Goal: Check status: Check status

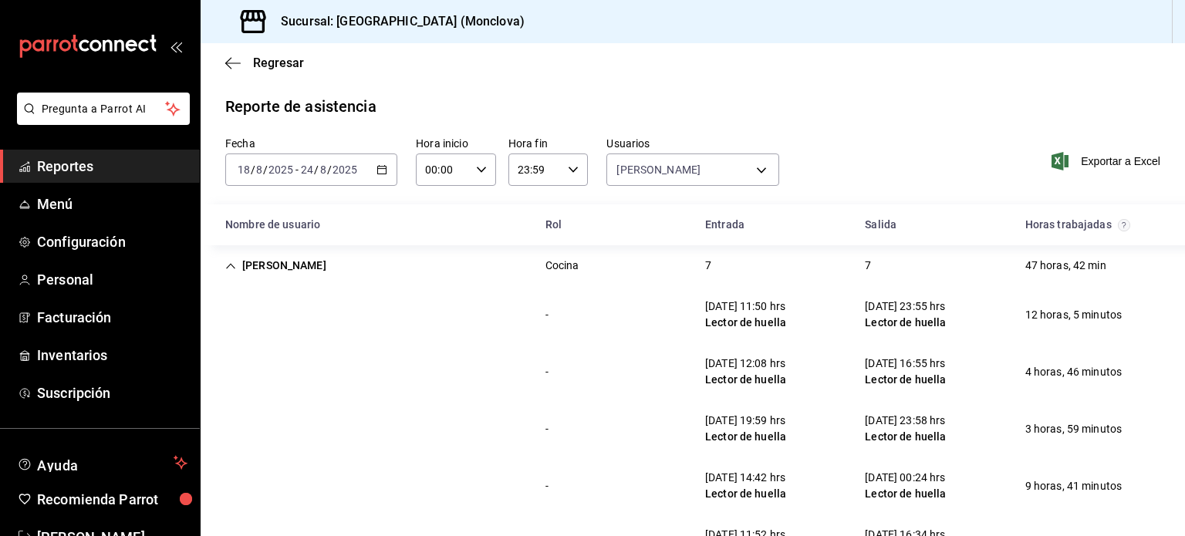
scroll to position [174, 0]
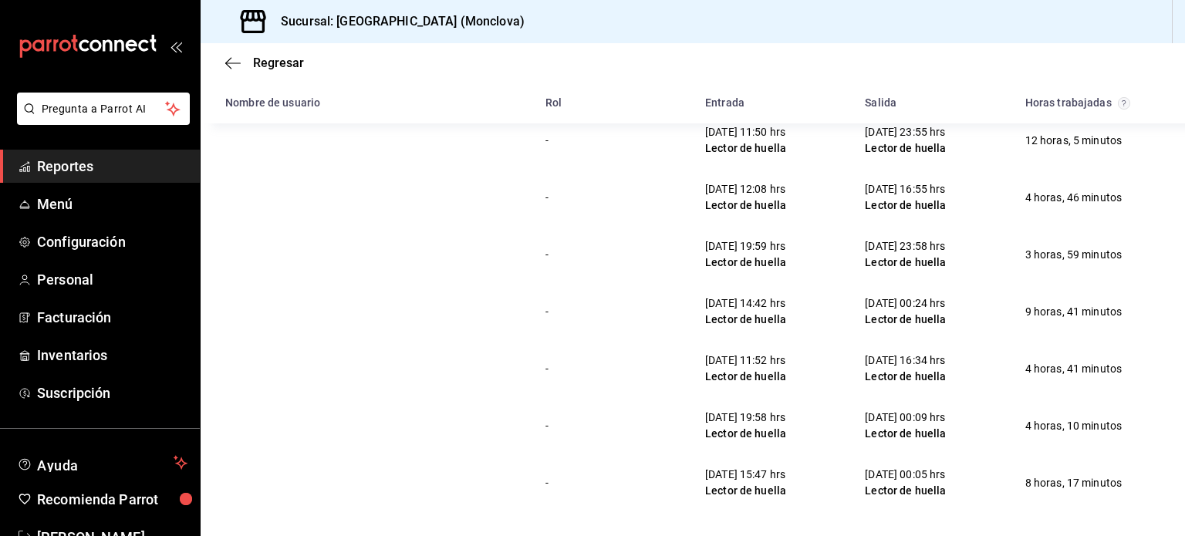
click at [76, 165] on span "Reportes" at bounding box center [112, 166] width 150 height 21
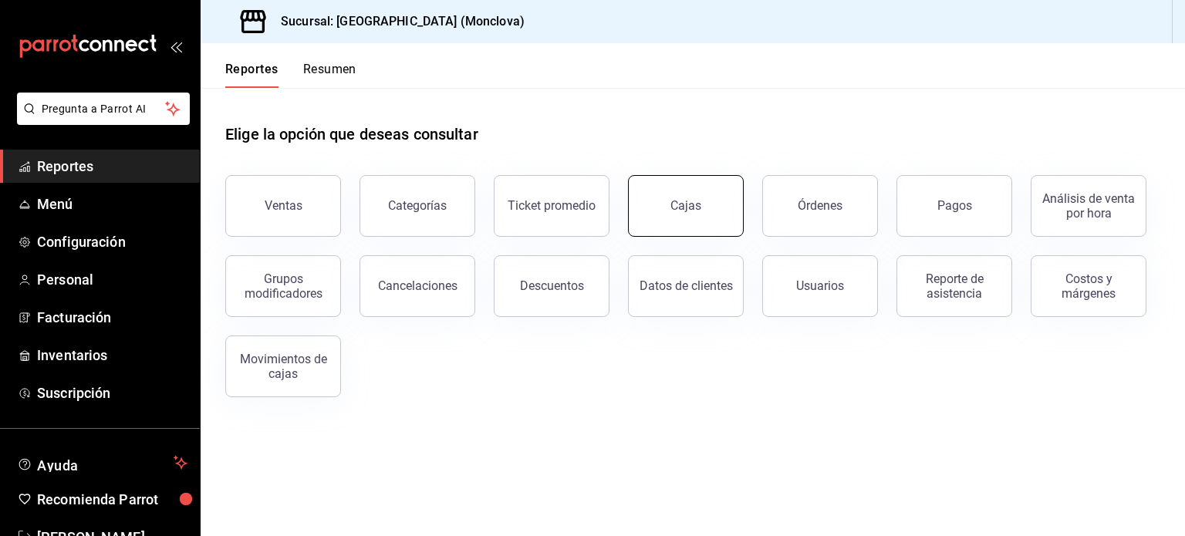
click at [697, 216] on button "Cajas" at bounding box center [686, 206] width 116 height 62
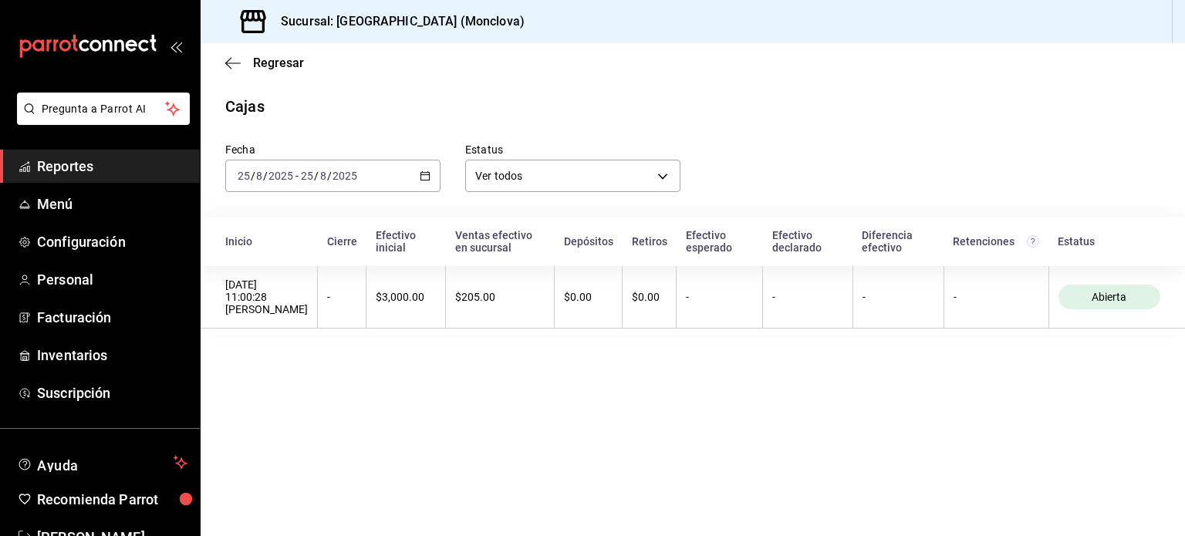
click at [430, 177] on icon "button" at bounding box center [425, 175] width 11 height 11
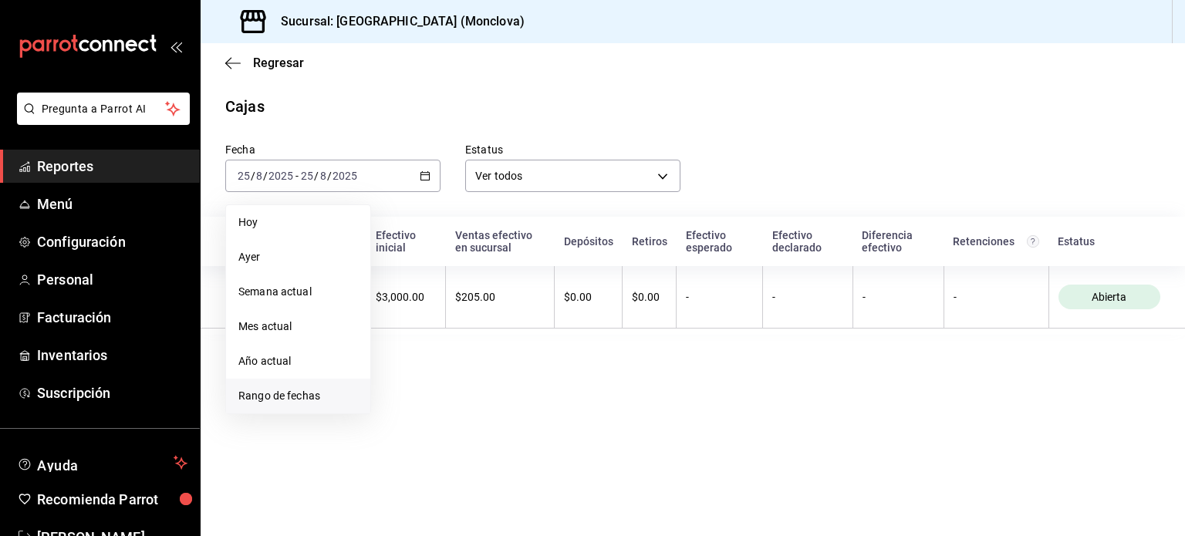
click at [258, 395] on span "Rango de fechas" at bounding box center [298, 396] width 120 height 16
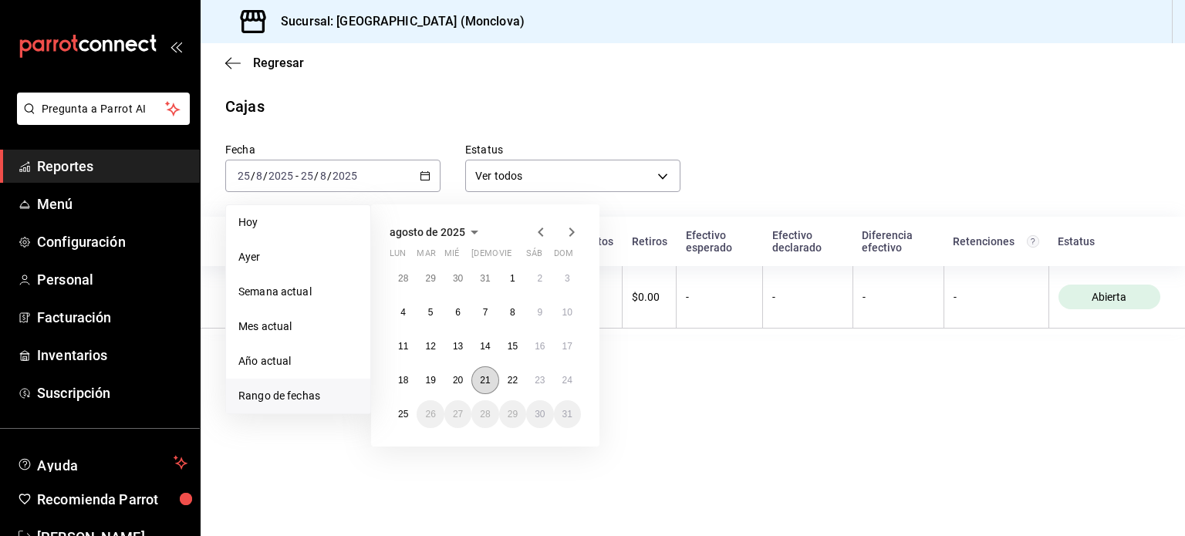
click at [485, 376] on abbr "21" at bounding box center [485, 380] width 10 height 11
click at [514, 377] on abbr "22" at bounding box center [512, 380] width 10 height 11
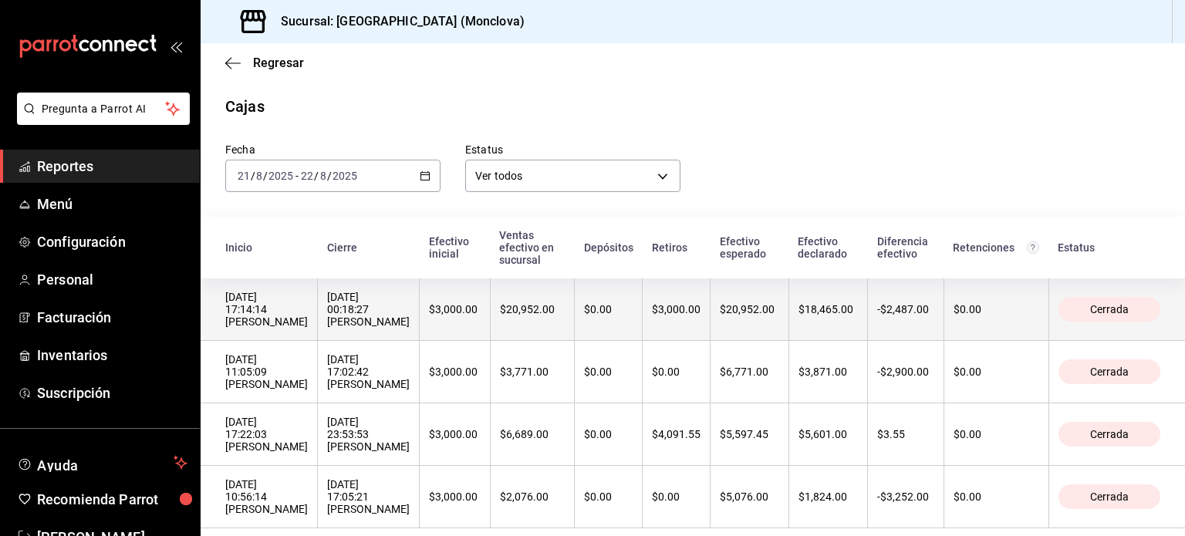
click at [298, 322] on div "[DATE] 17:14:14 [PERSON_NAME]" at bounding box center [266, 309] width 83 height 37
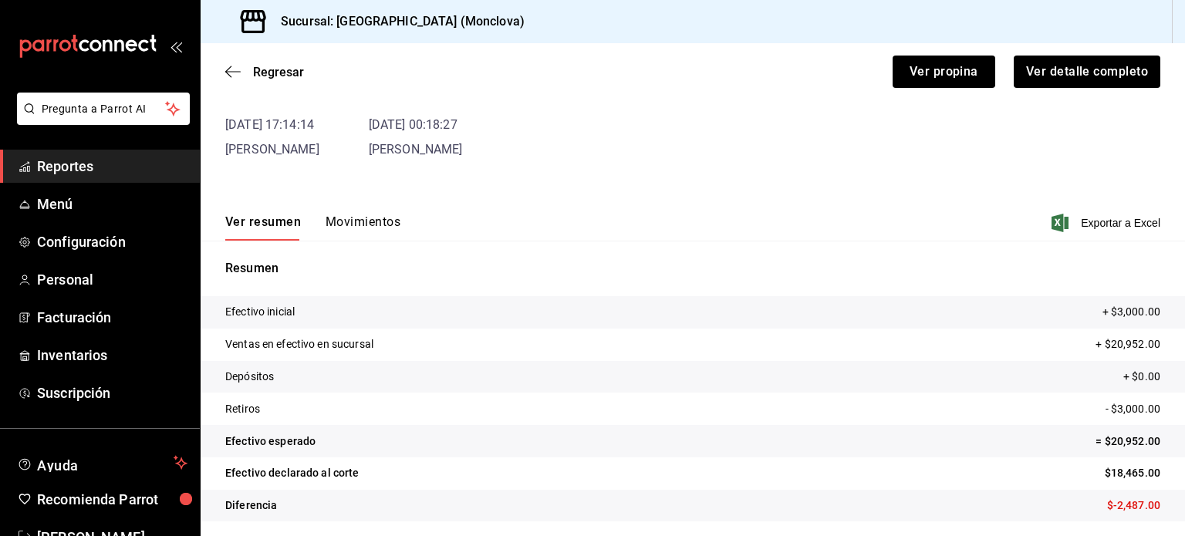
scroll to position [93, 0]
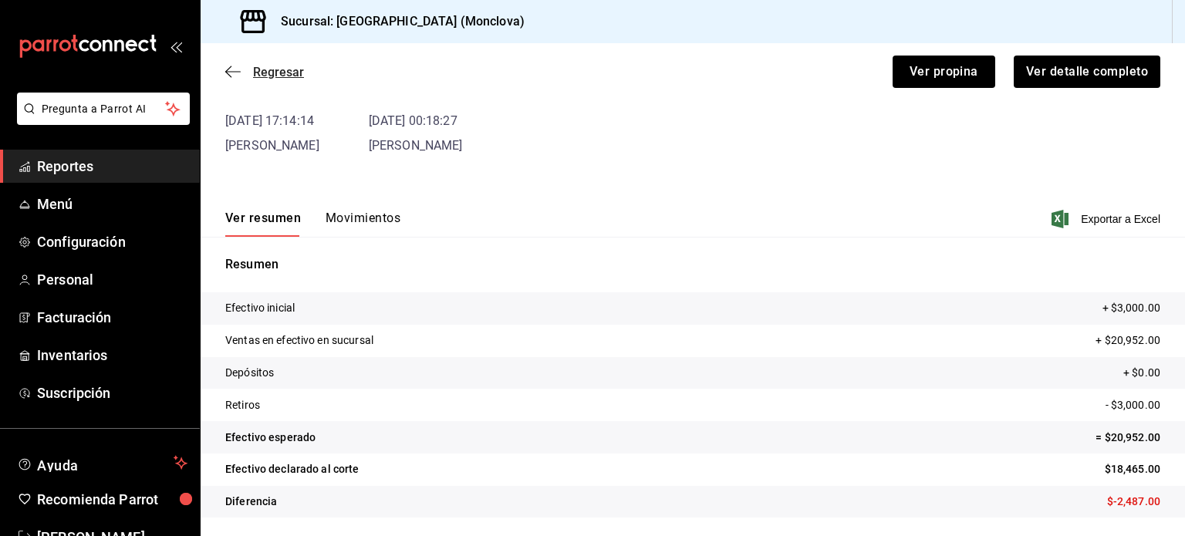
click at [274, 78] on span "Regresar" at bounding box center [278, 72] width 51 height 15
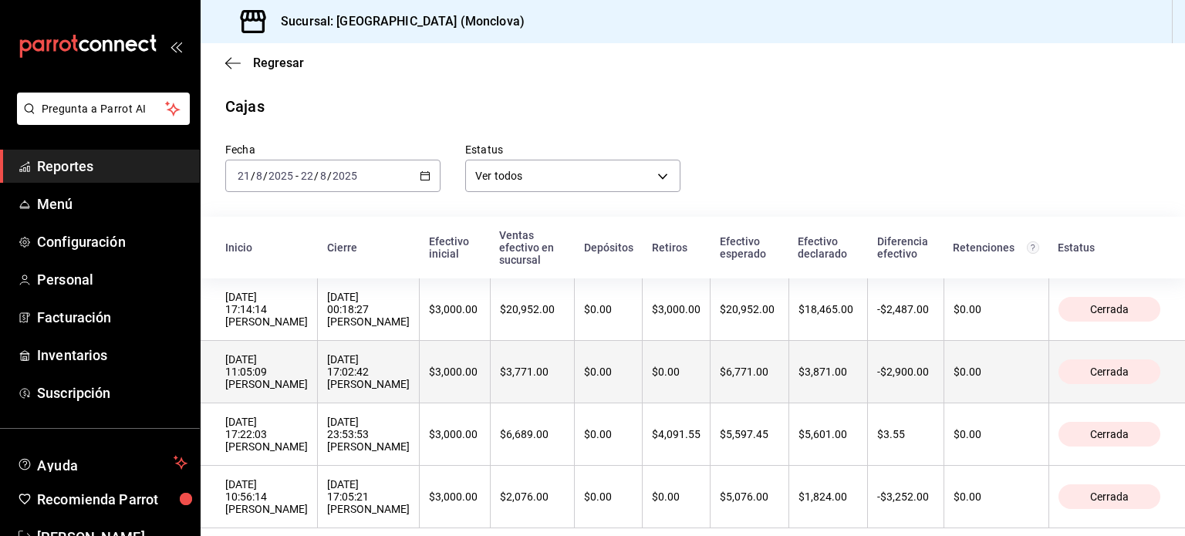
click at [392, 389] on th "[DATE] 17:02:42 [PERSON_NAME]" at bounding box center [369, 372] width 102 height 62
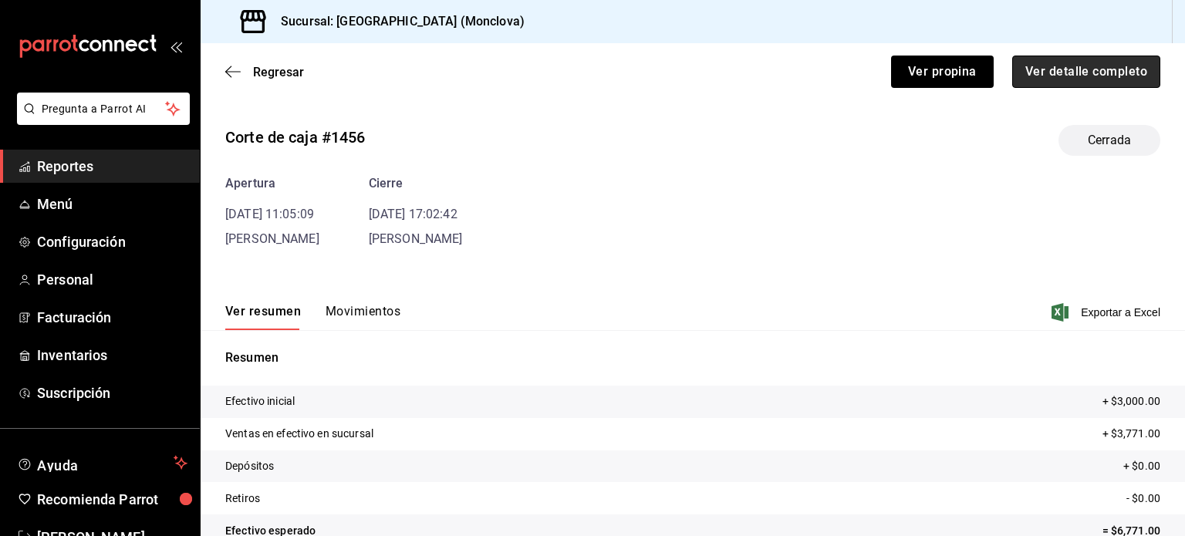
click at [1070, 73] on button "Ver detalle completo" at bounding box center [1086, 72] width 148 height 32
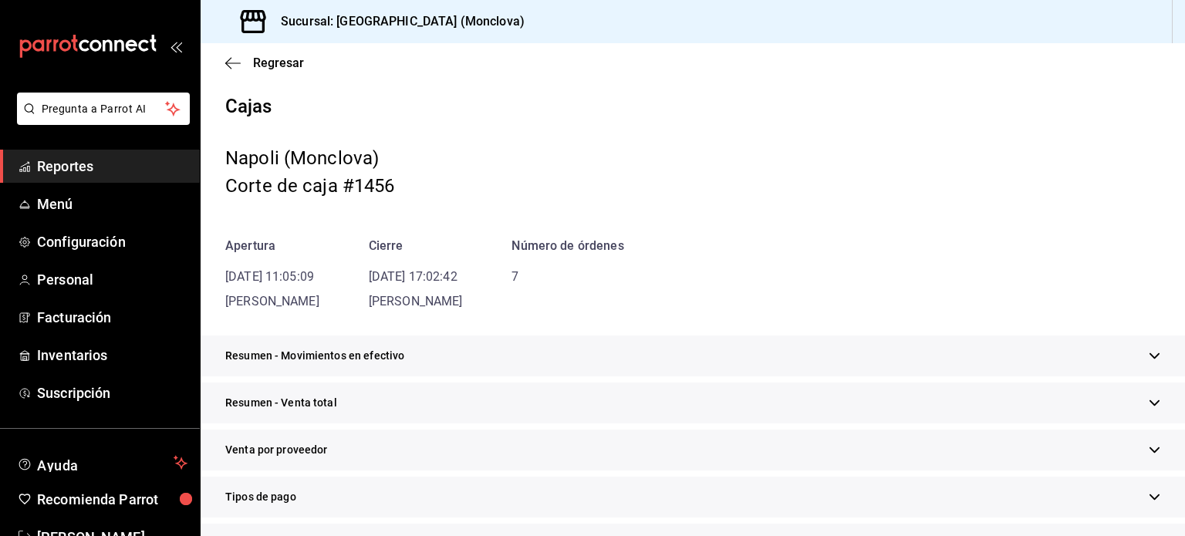
click at [383, 362] on span "Resumen - Movimientos en efectivo" at bounding box center [314, 356] width 179 height 16
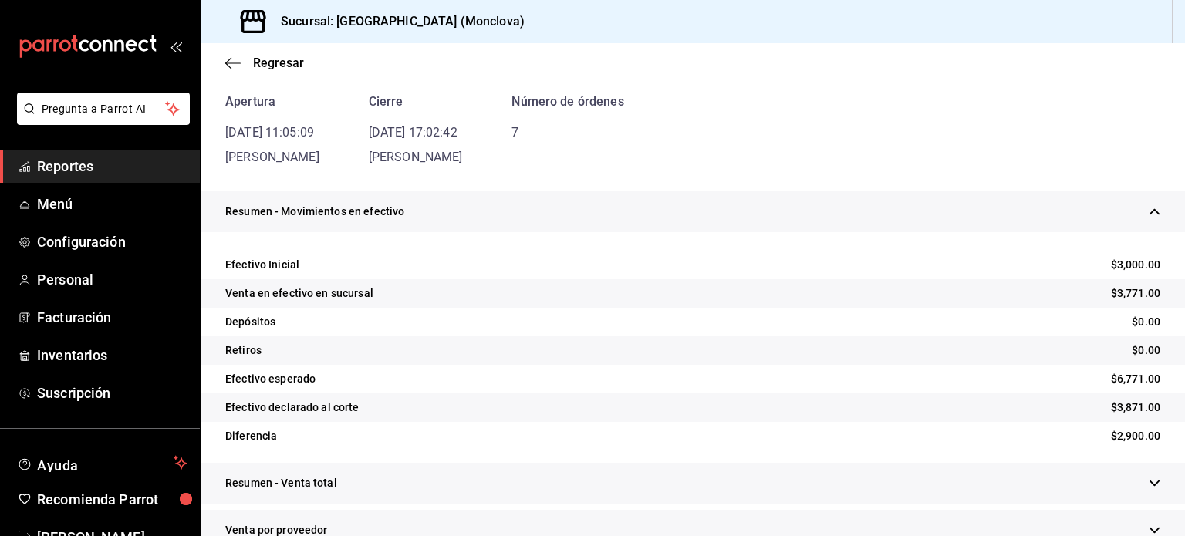
scroll to position [154, 0]
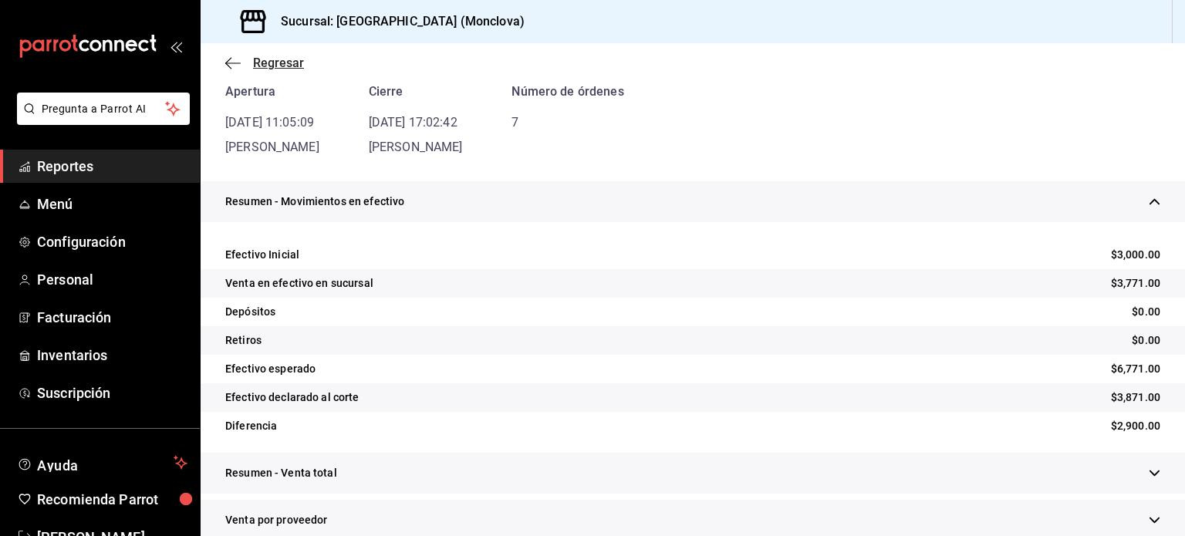
click at [265, 69] on span "Regresar" at bounding box center [278, 63] width 51 height 15
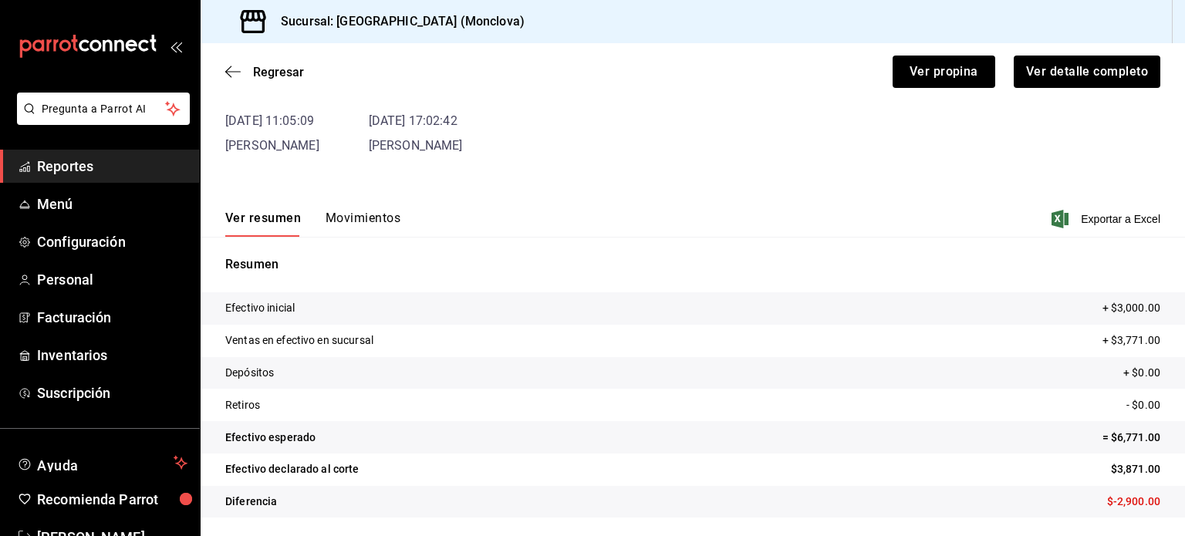
scroll to position [93, 0]
click at [262, 70] on span "Regresar" at bounding box center [278, 72] width 51 height 15
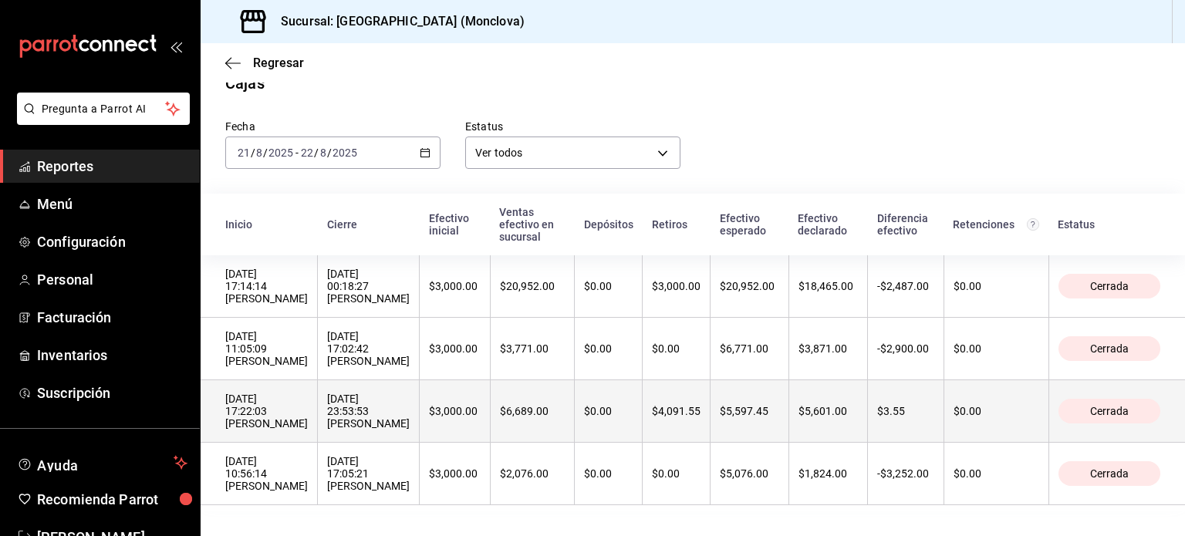
click at [286, 399] on div "[DATE] 17:22:03 [PERSON_NAME]" at bounding box center [266, 411] width 83 height 37
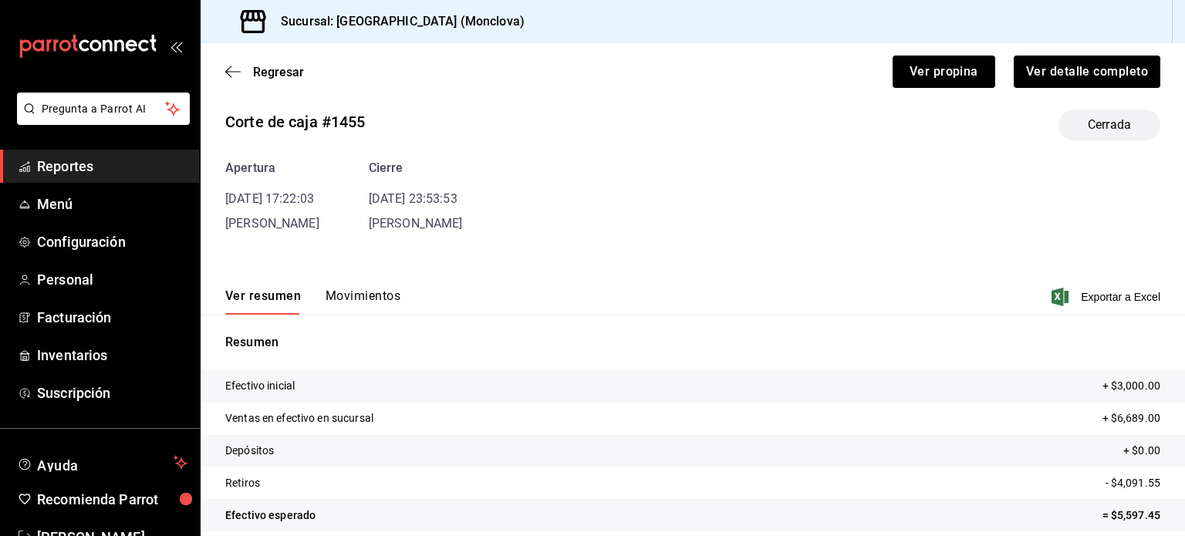
scroll to position [33, 0]
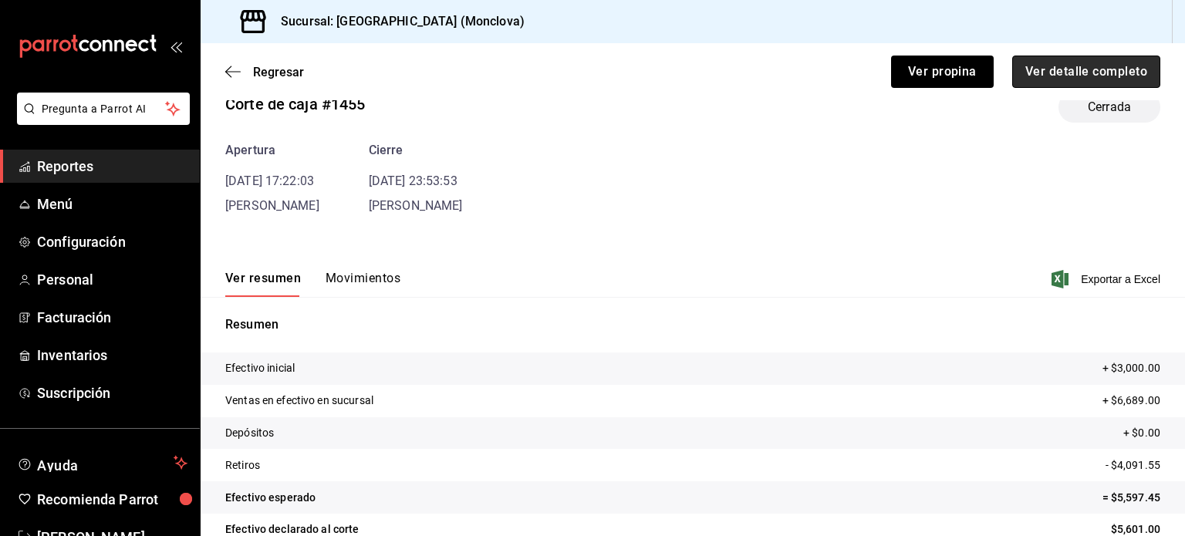
click at [1071, 64] on button "Ver detalle completo" at bounding box center [1086, 72] width 148 height 32
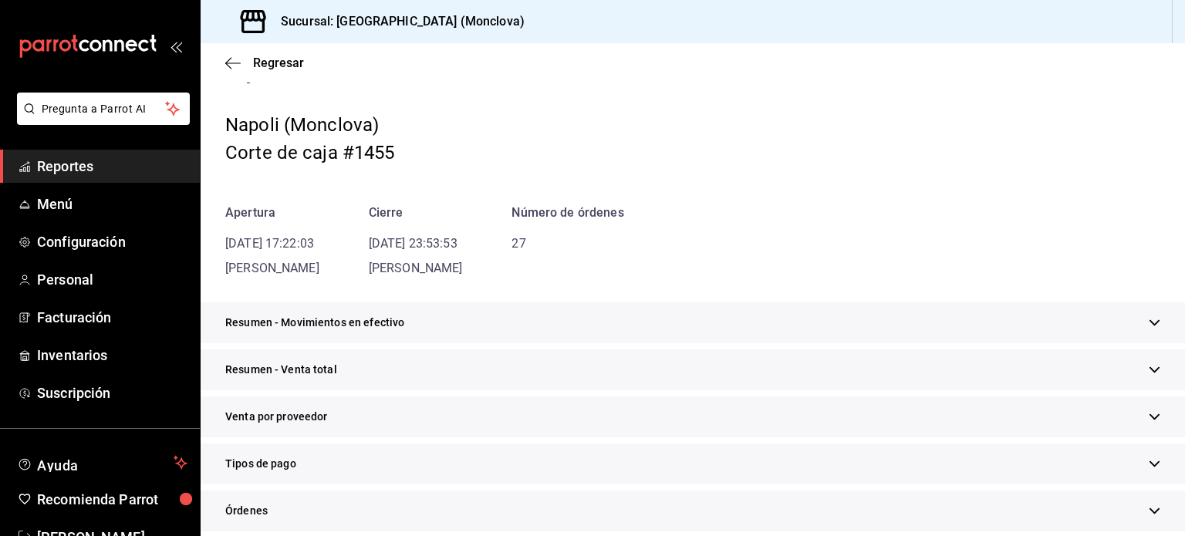
click at [341, 323] on span "Resumen - Movimientos en efectivo" at bounding box center [314, 323] width 179 height 16
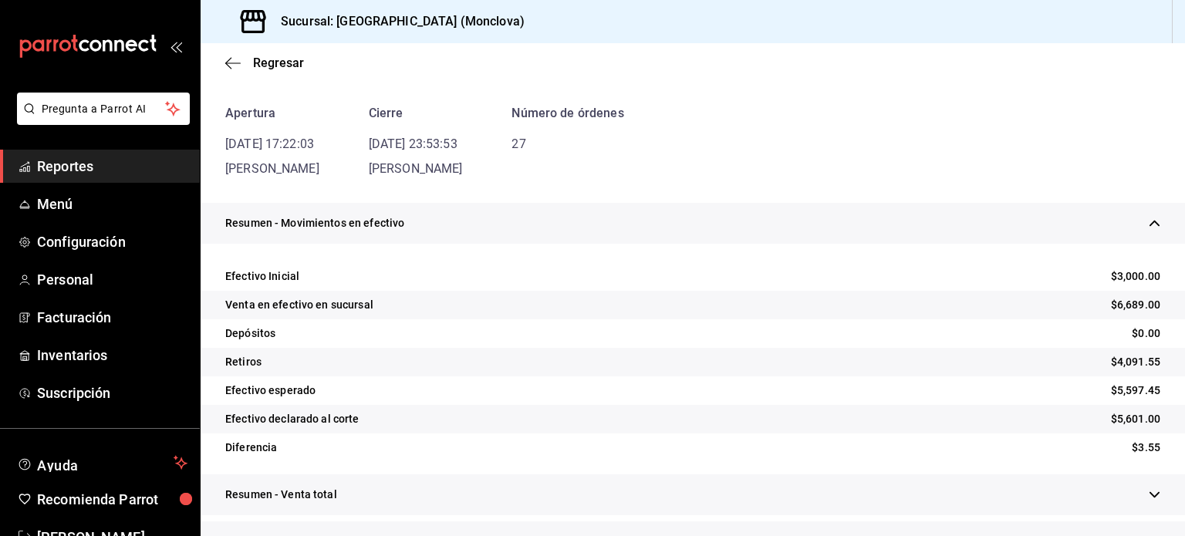
scroll to position [187, 0]
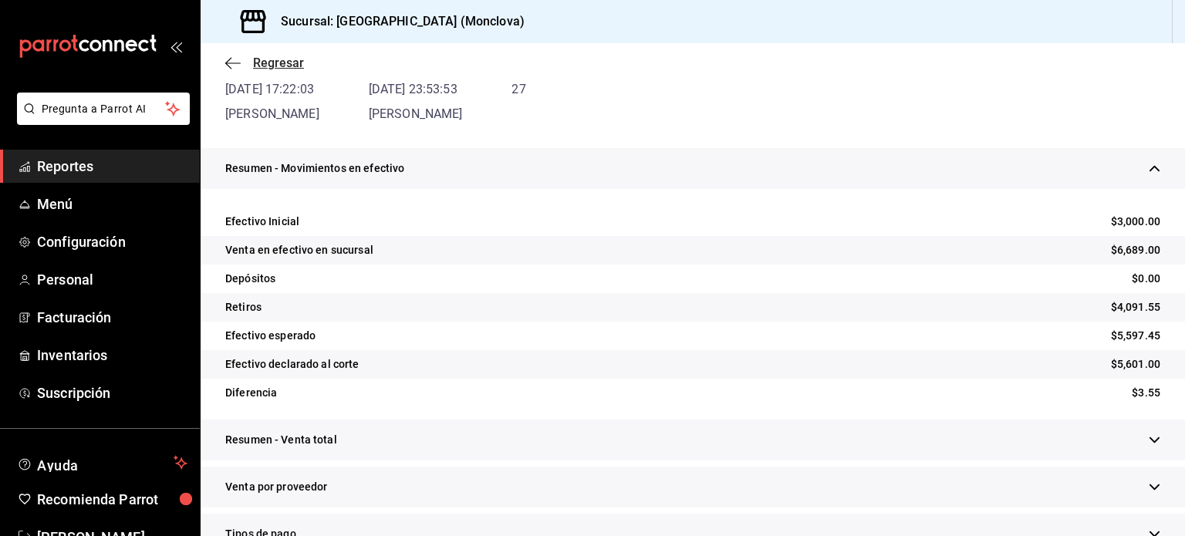
click at [274, 57] on span "Regresar" at bounding box center [278, 63] width 51 height 15
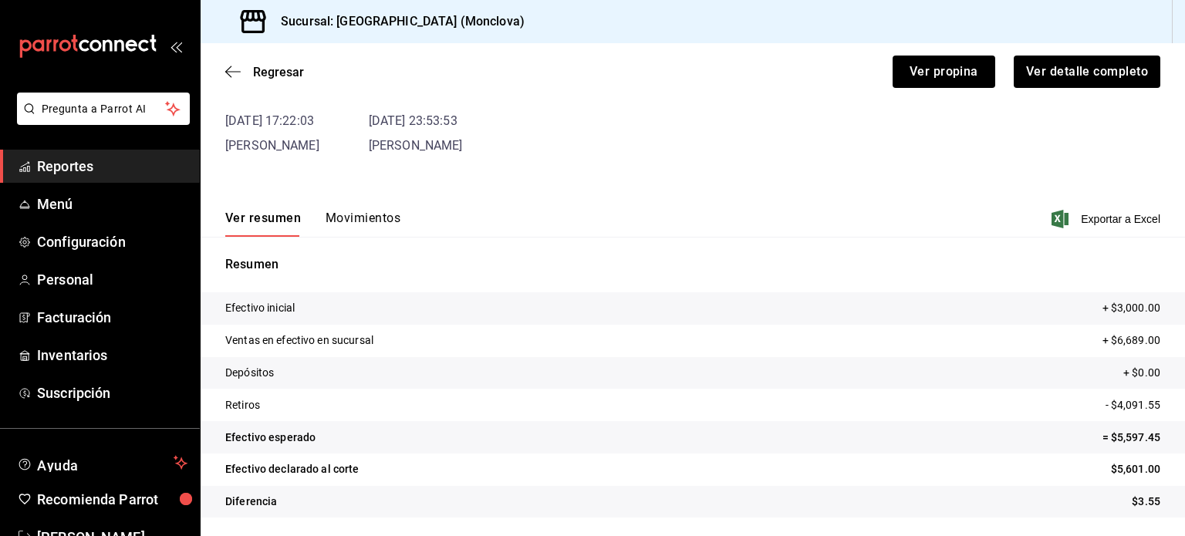
scroll to position [93, 0]
click at [272, 66] on span "Regresar" at bounding box center [278, 72] width 51 height 15
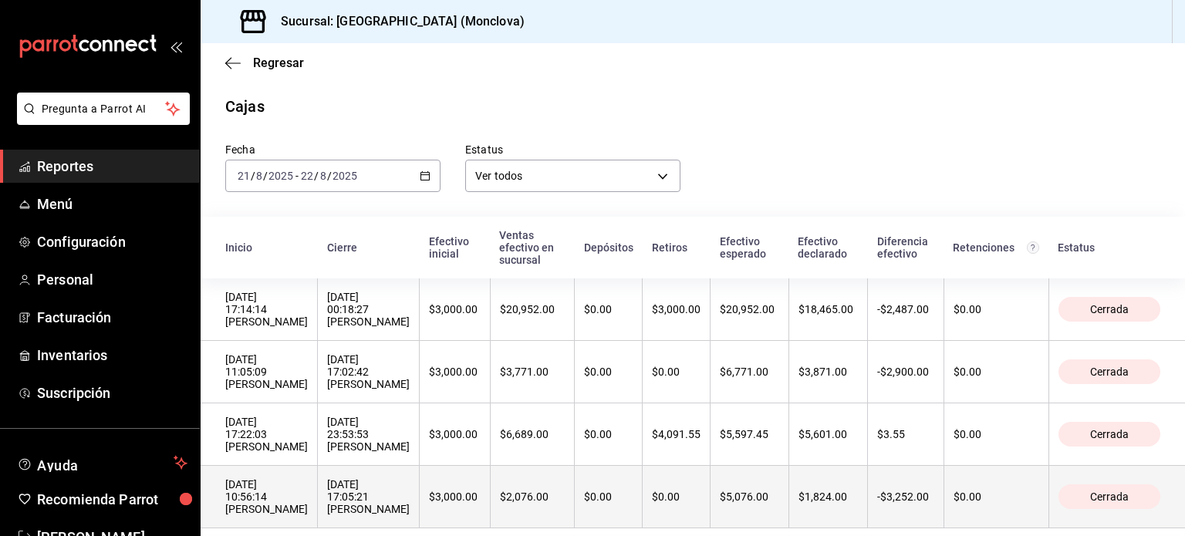
click at [308, 507] on div "[DATE] 10:56:14 [PERSON_NAME]" at bounding box center [266, 496] width 83 height 37
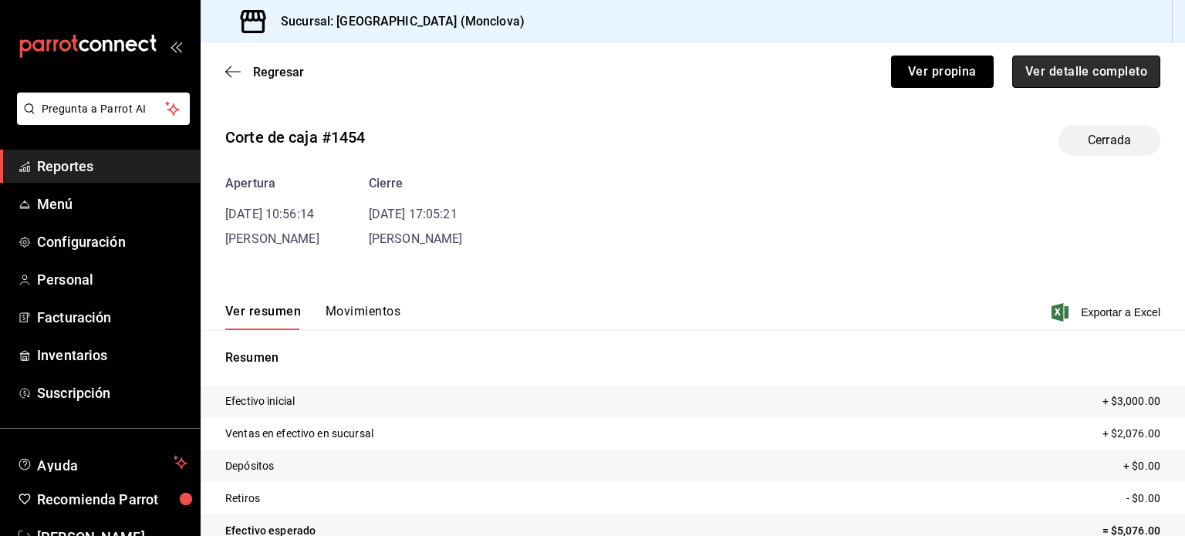
click at [1064, 63] on button "Ver detalle completo" at bounding box center [1086, 72] width 148 height 32
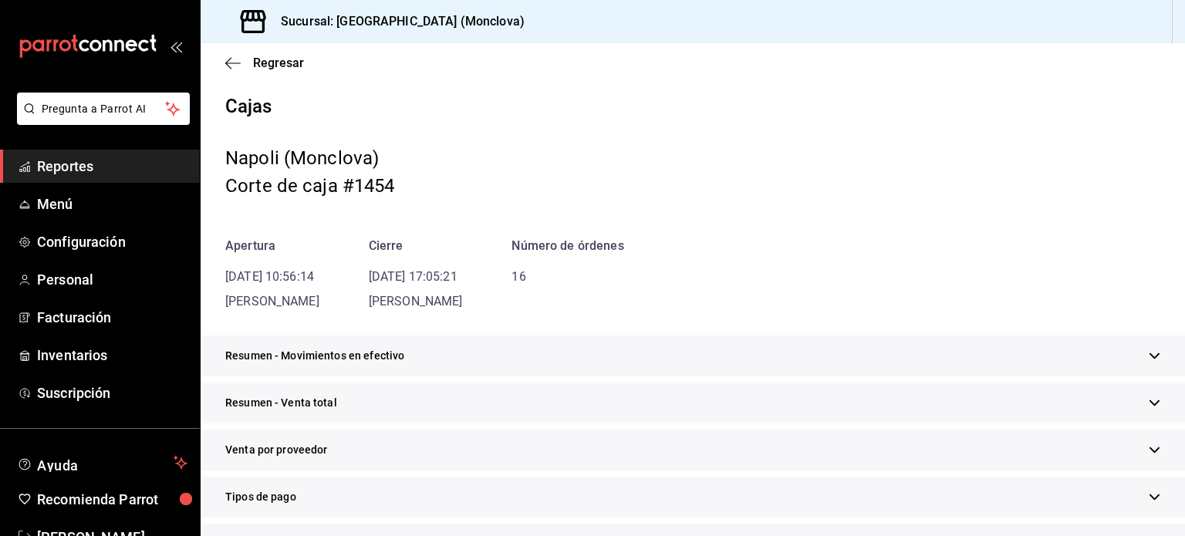
click at [344, 366] on div "Resumen - Movimientos en efectivo" at bounding box center [693, 355] width 984 height 41
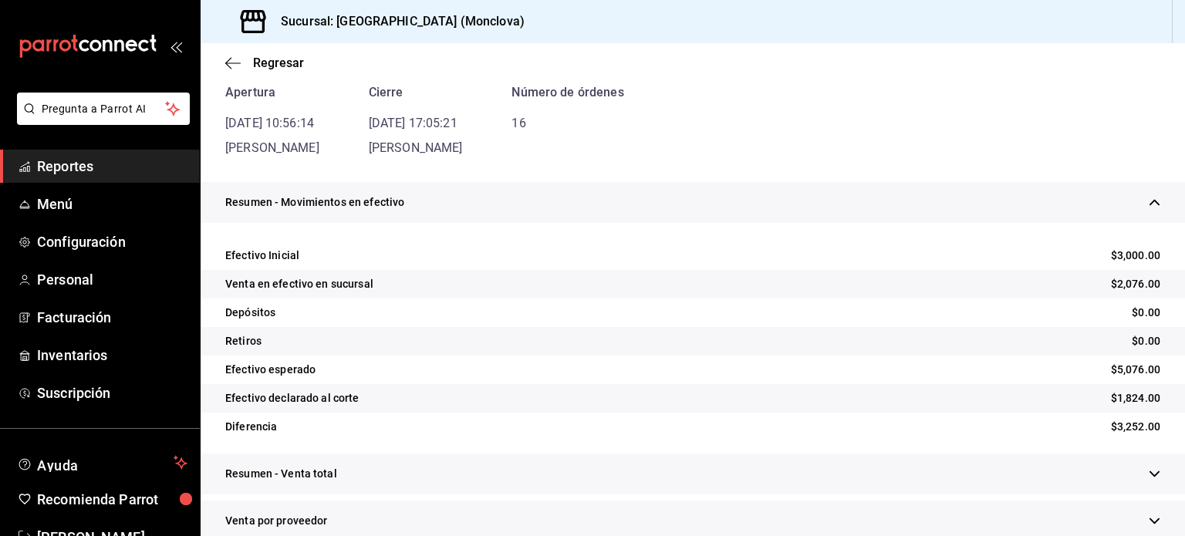
scroll to position [154, 0]
